Goal: Task Accomplishment & Management: Use online tool/utility

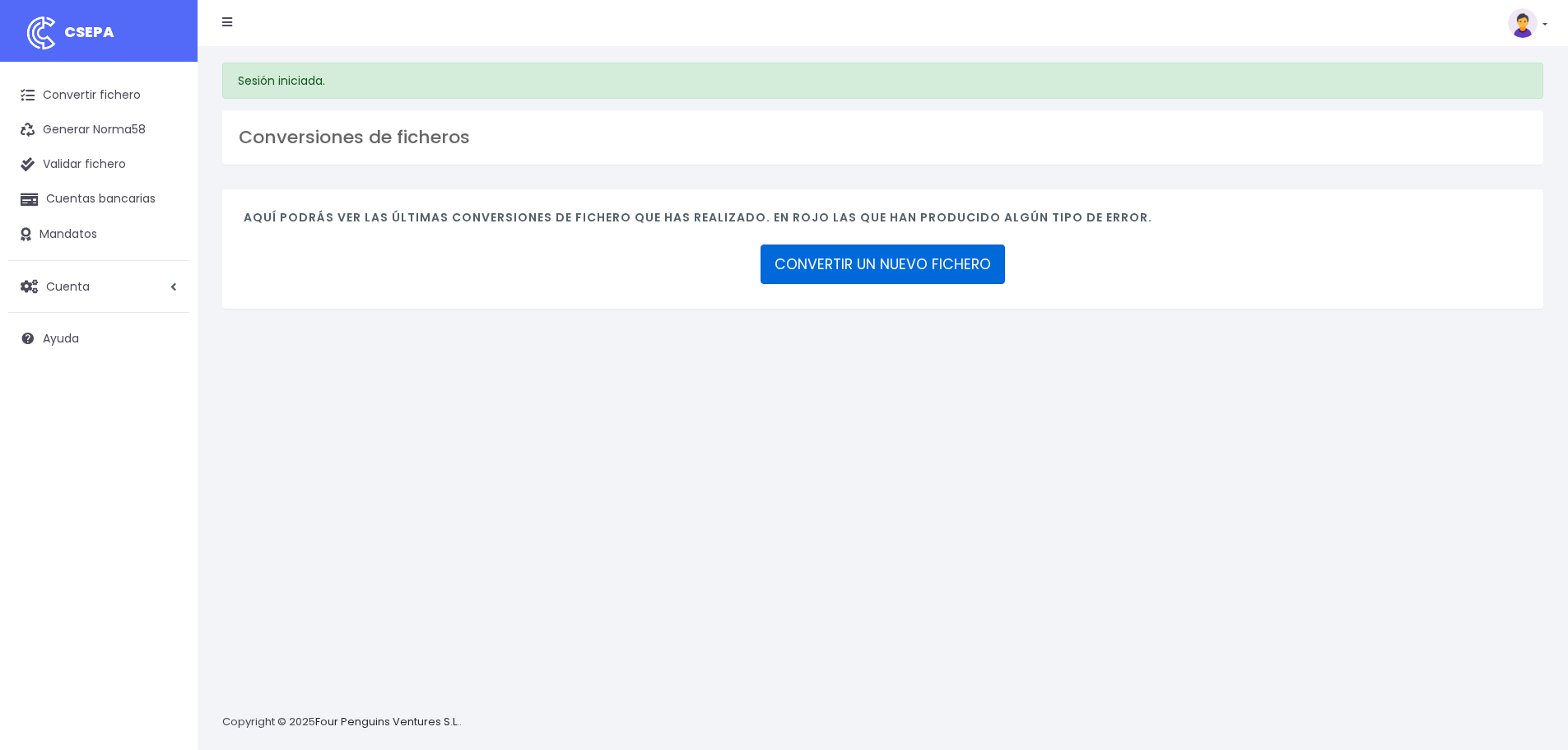
click at [915, 271] on link "CONVERTIR UN NUEVO FICHERO" at bounding box center [882, 264] width 244 height 40
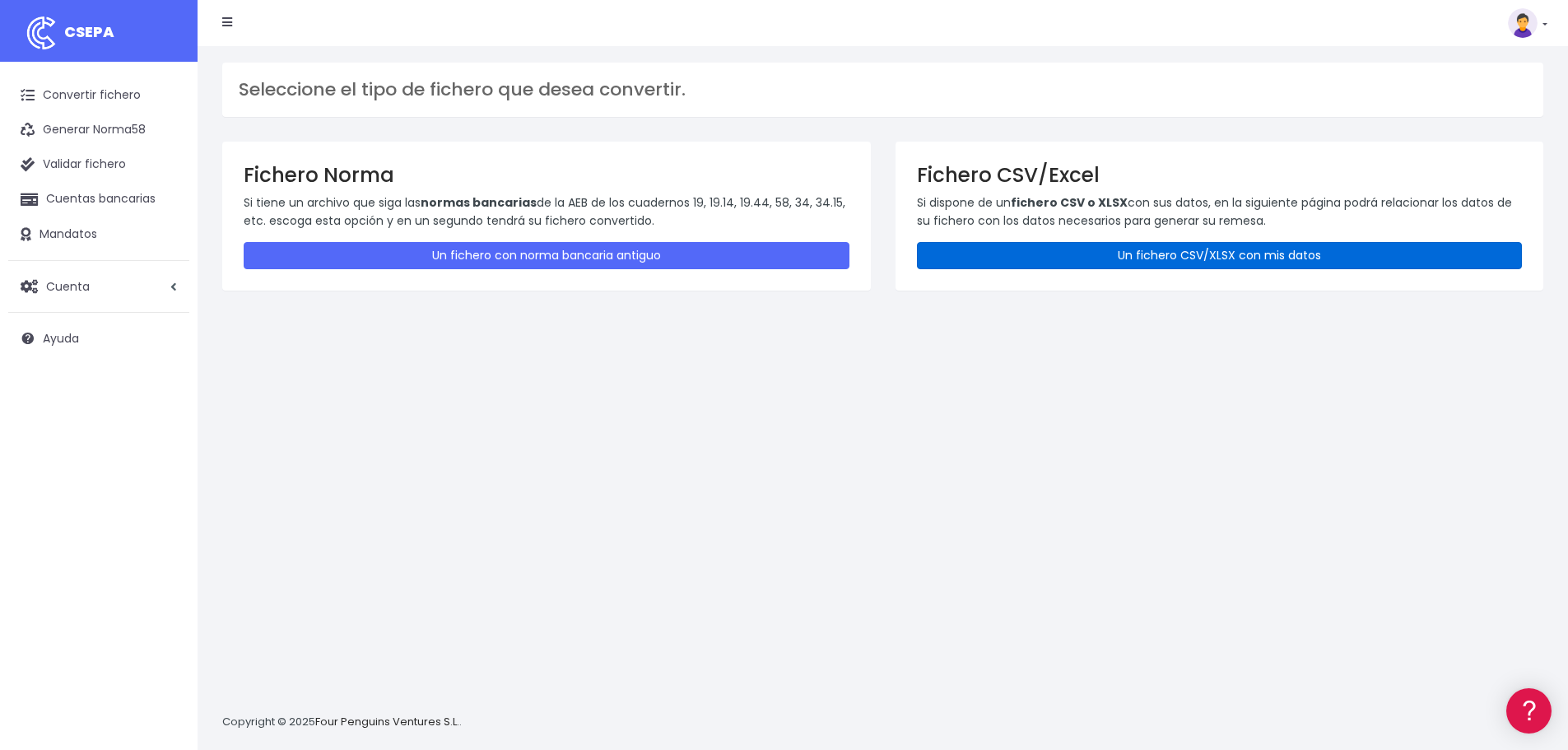
click at [1019, 257] on link "Un fichero CSV/XLSX con mis datos" at bounding box center [1220, 255] width 606 height 27
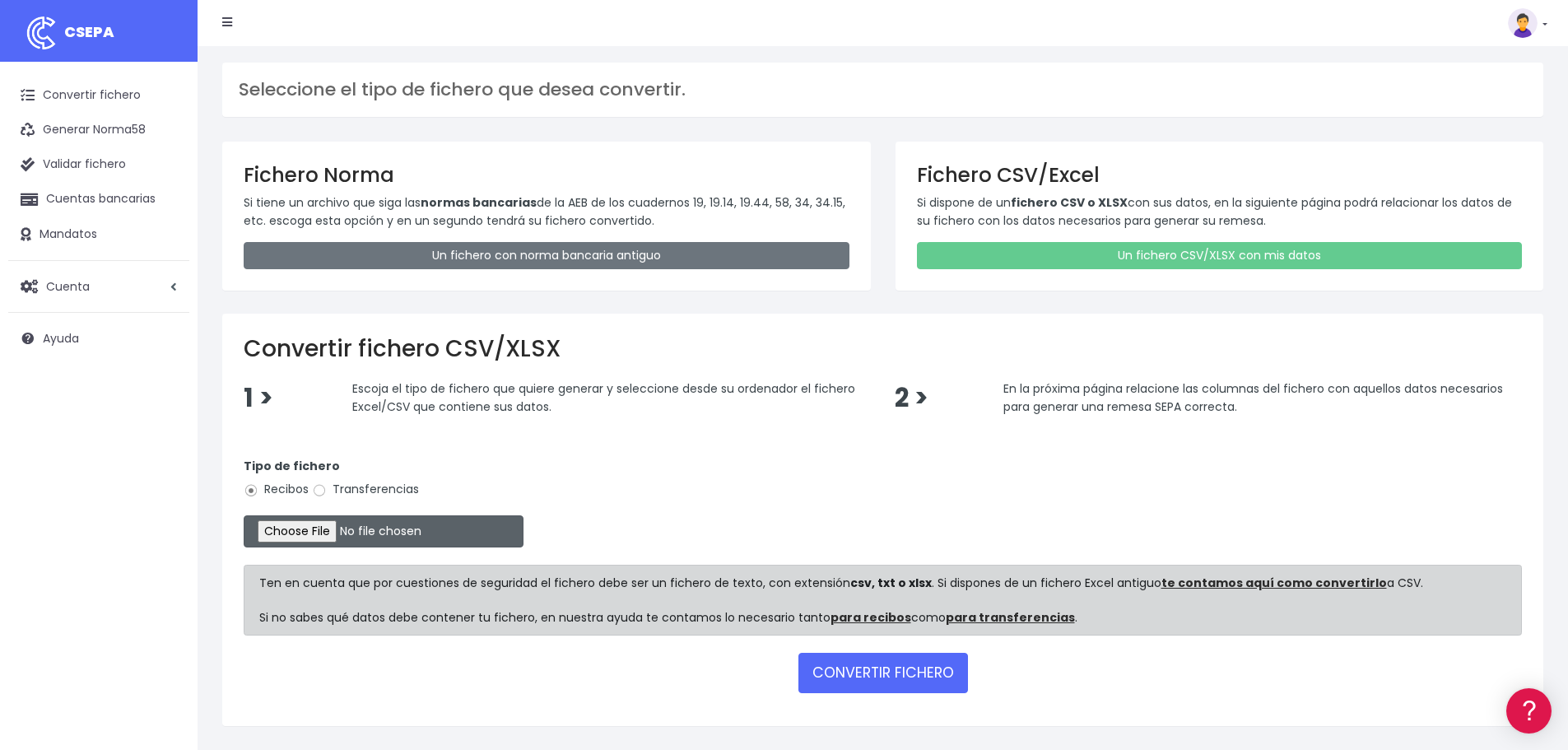
click at [309, 534] on input "file" at bounding box center [383, 532] width 280 height 32
type input "C:\fakepath\Remesa Cobros 21082025.xlsx"
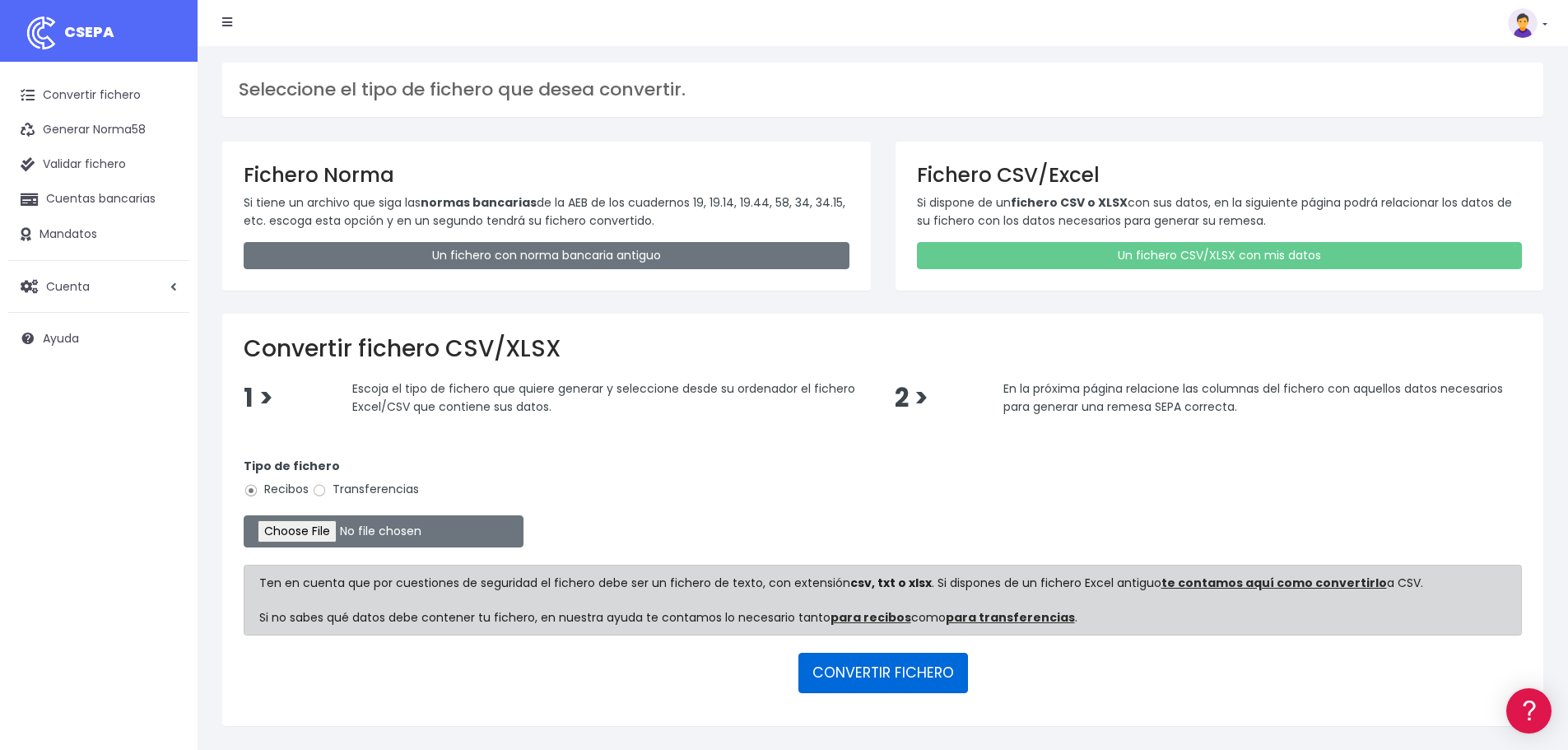
click at [833, 664] on button "CONVERTIR FICHERO" at bounding box center [883, 672] width 170 height 40
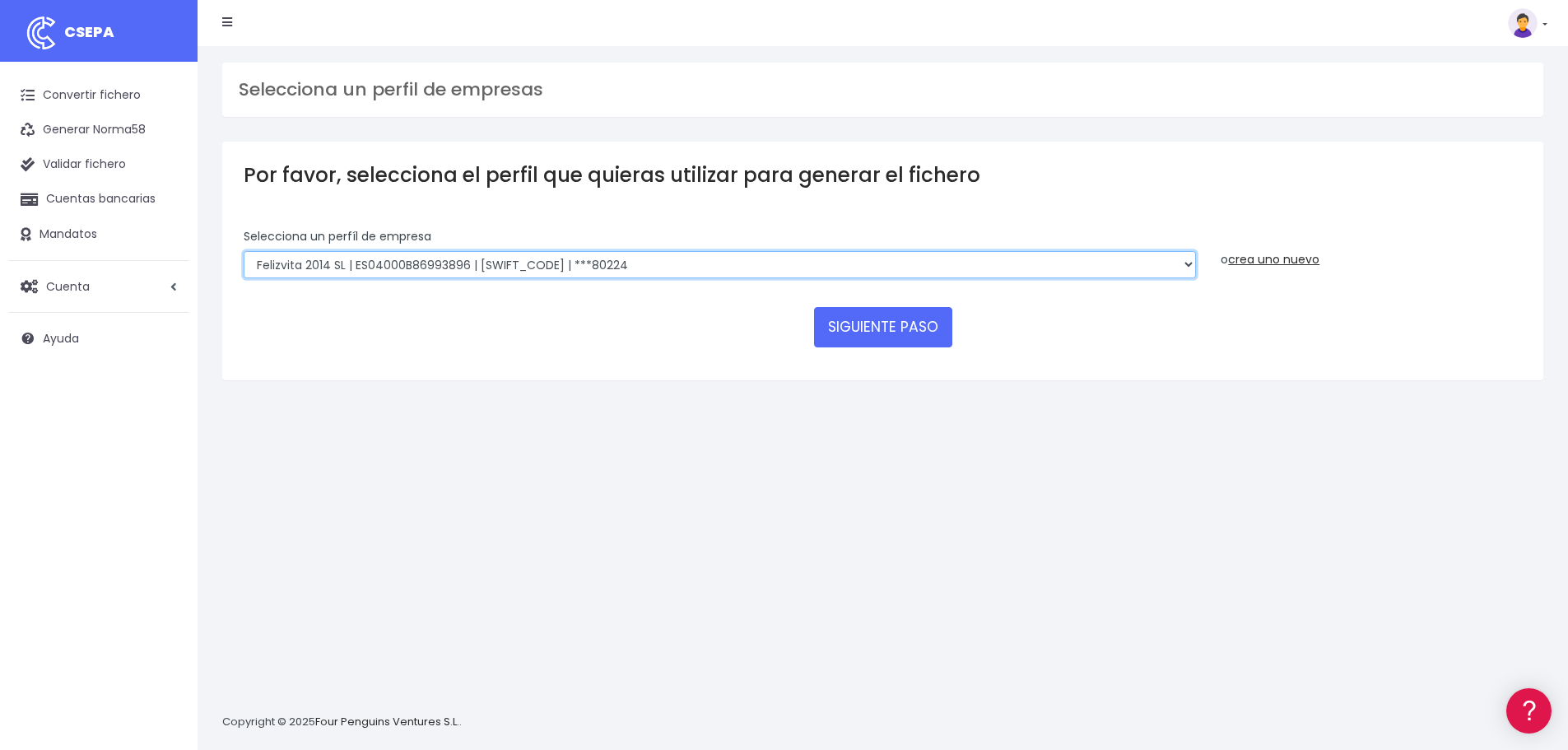
drag, startPoint x: 618, startPoint y: 260, endPoint x: 629, endPoint y: 260, distance: 11.0
click at [619, 260] on select "Felizvita 2014 SL | ES04000B86993896 | CAIXESBBXXX | ***80224 CUIDA CARE MARKET…" at bounding box center [719, 265] width 953 height 28
select select "1688"
click at [243, 251] on select "Felizvita 2014 SL | ES04000B86993896 | CAIXESBBXXX | ***80224 CUIDA CARE MARKET…" at bounding box center [719, 265] width 953 height 28
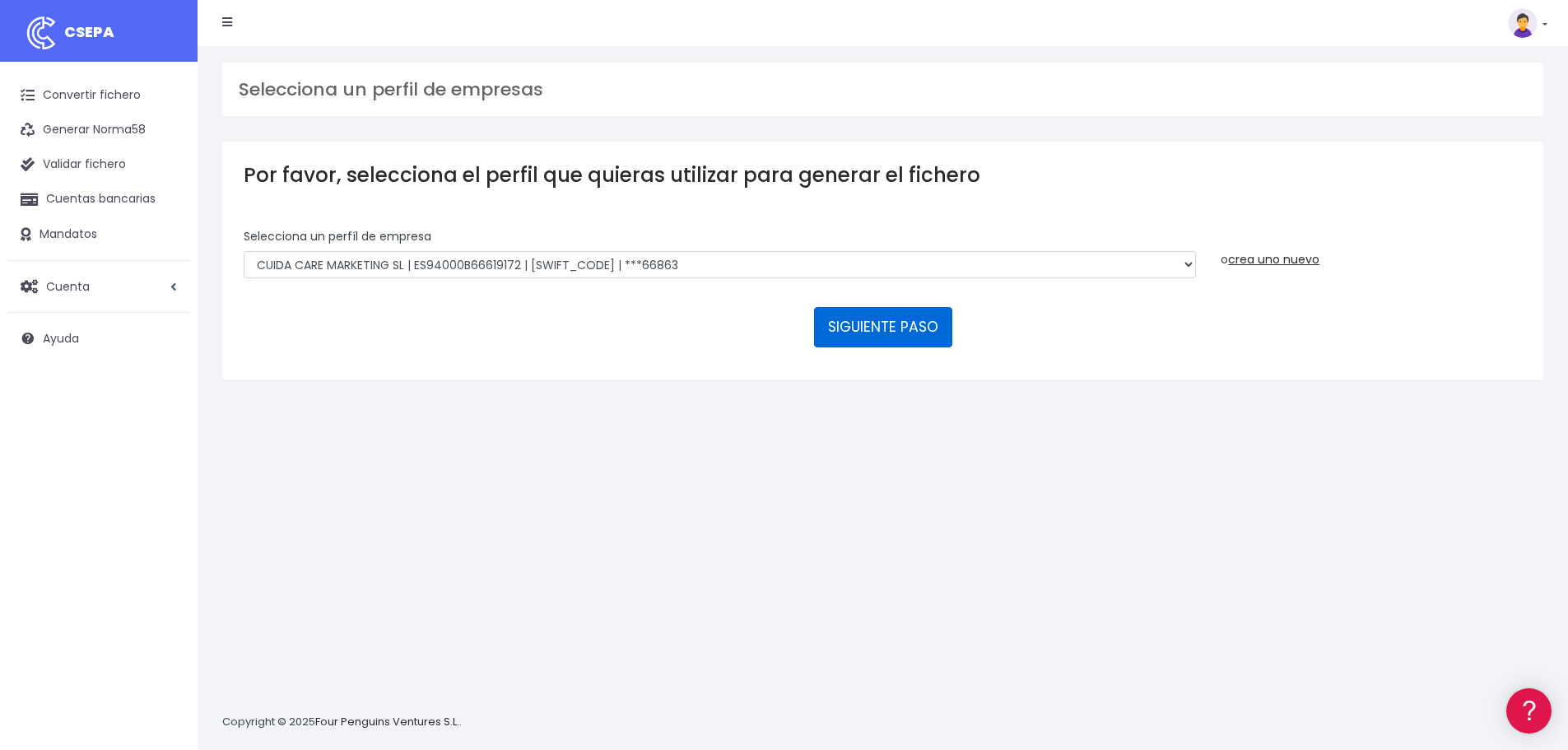
click at [849, 329] on button "SIGUIENTE PASO" at bounding box center [883, 326] width 139 height 40
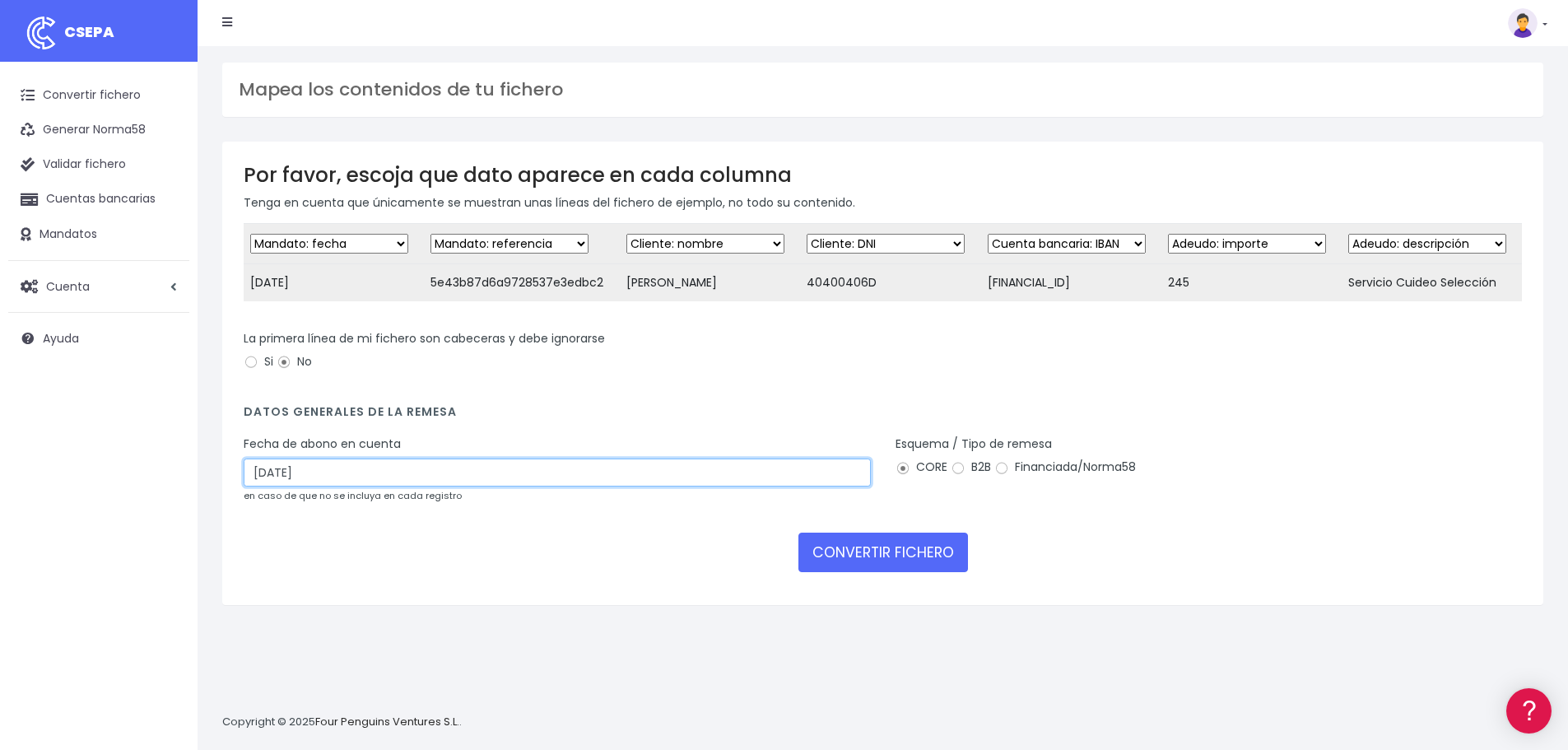
click at [364, 479] on input "23/08/2025" at bounding box center [557, 472] width 627 height 28
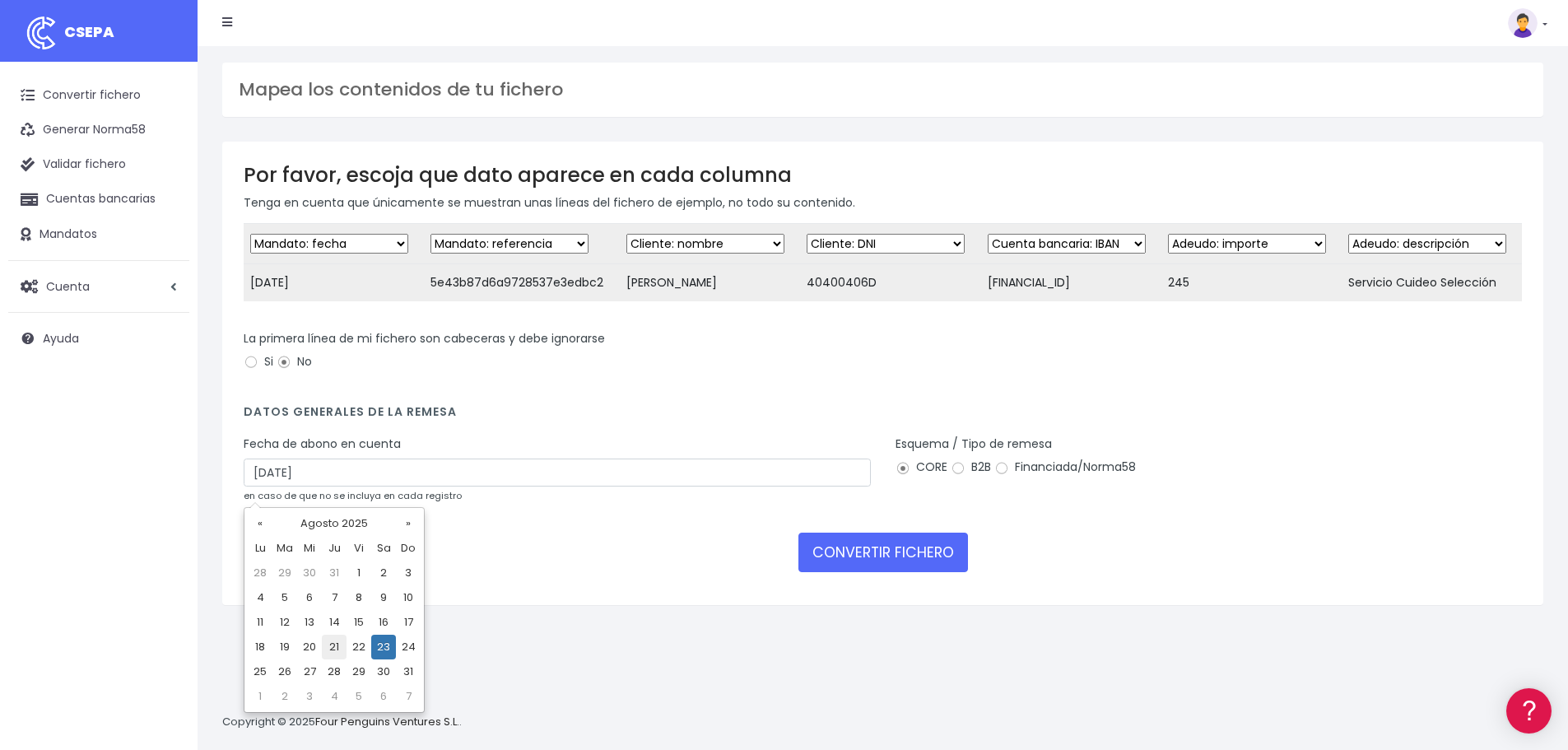
click at [336, 643] on td "21" at bounding box center [334, 647] width 25 height 25
type input "21/08/2025"
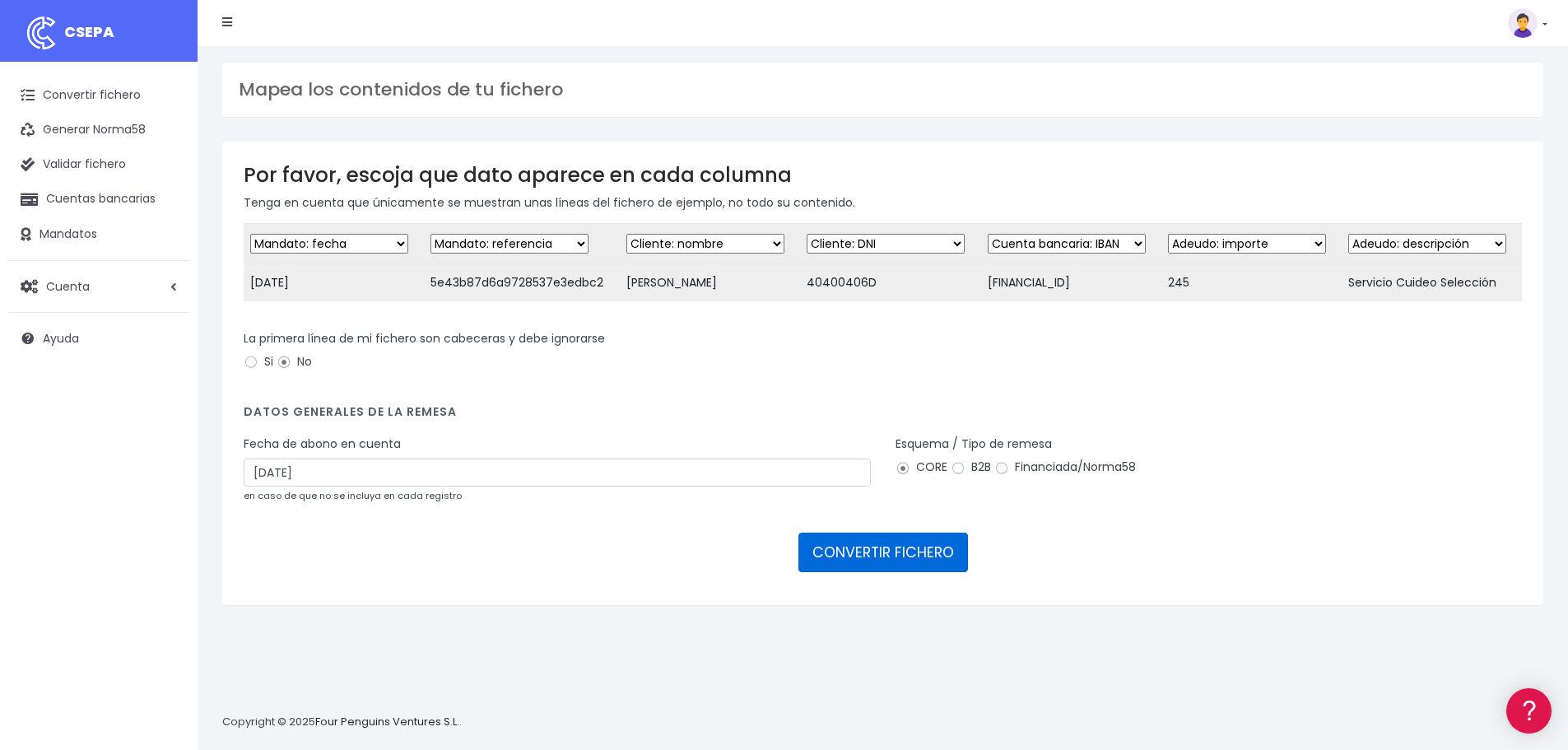
click at [875, 572] on button "CONVERTIR FICHERO" at bounding box center [883, 552] width 170 height 40
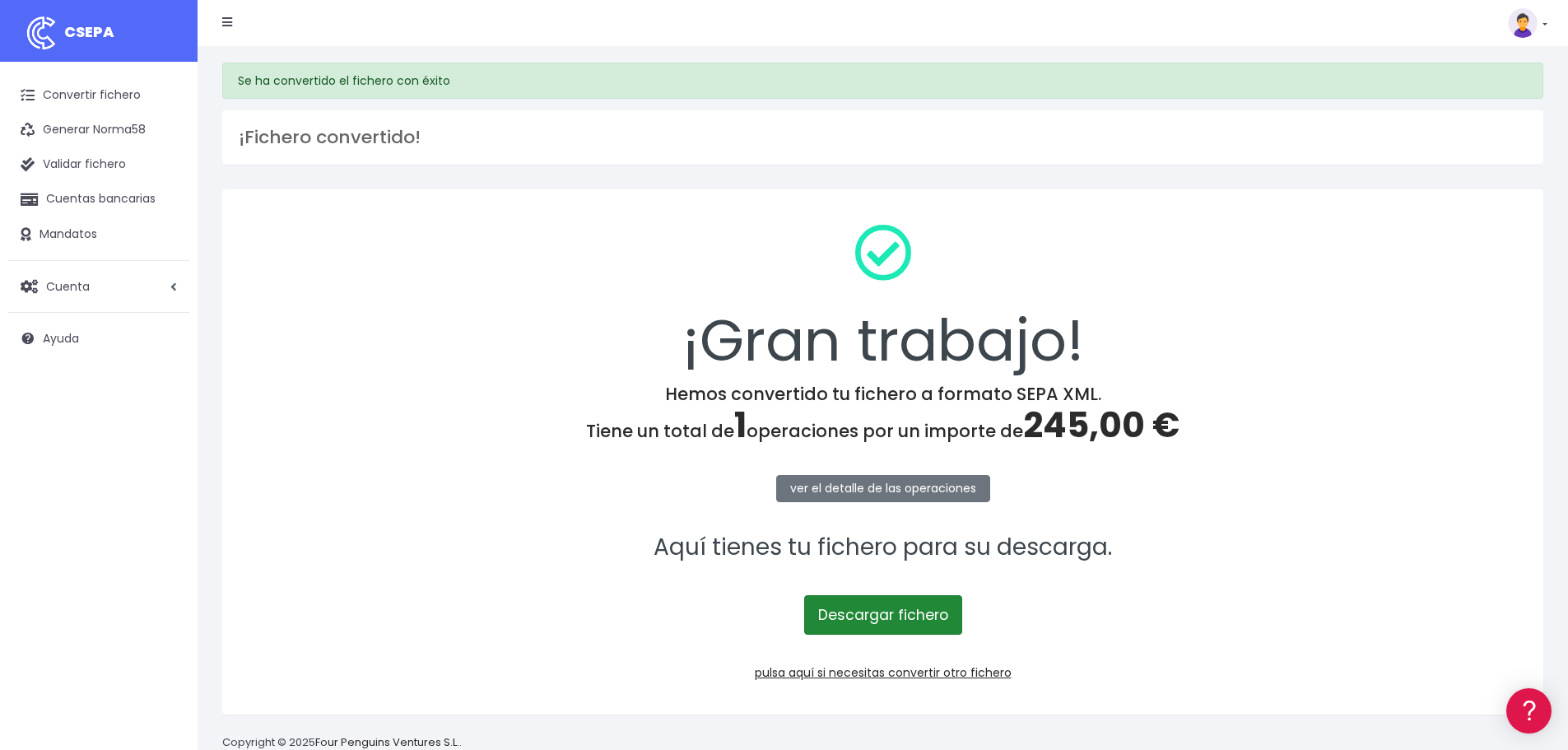
click at [919, 614] on link "Descargar fichero" at bounding box center [883, 615] width 158 height 40
